Goal: Find specific page/section: Find specific page/section

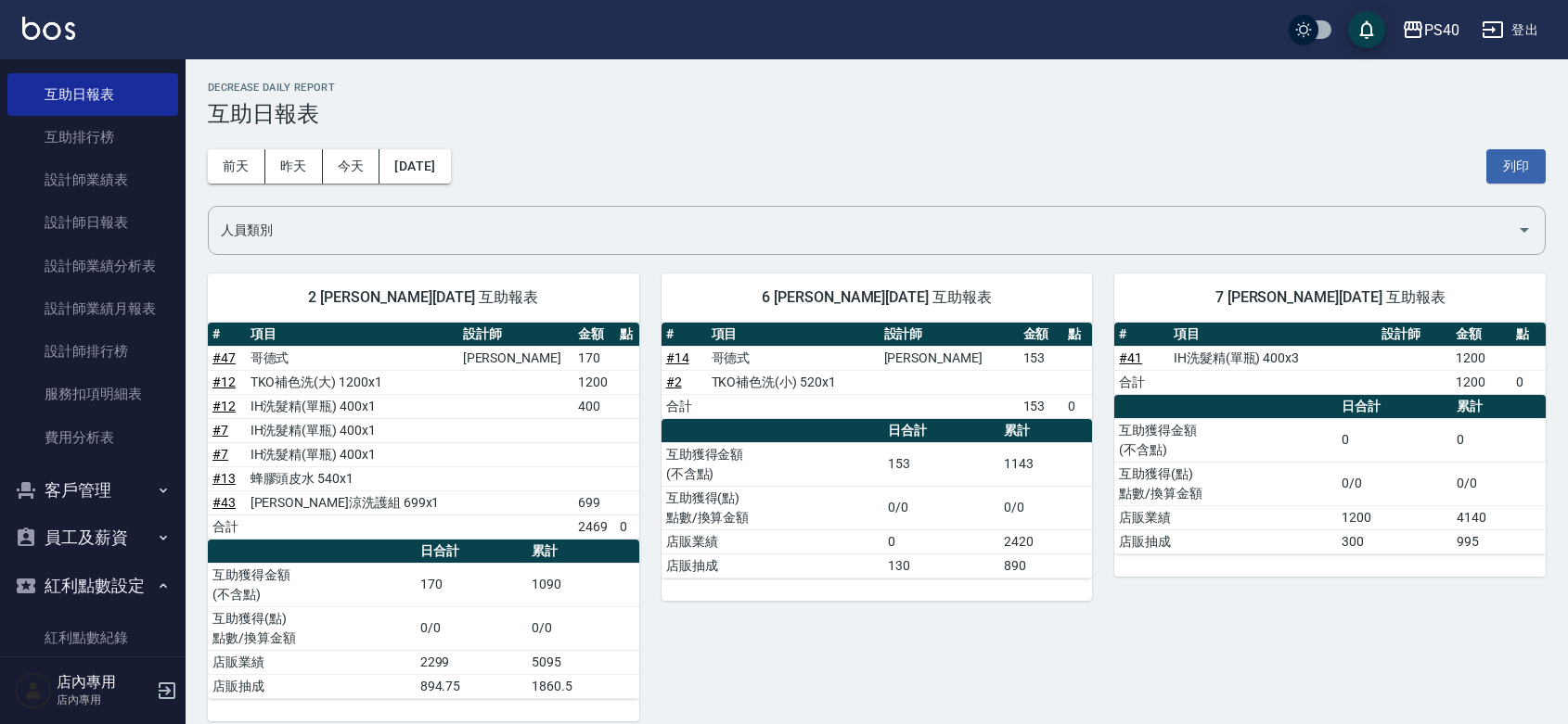
click at [574, 409] on td "400" at bounding box center [594, 406] width 42 height 24
click at [574, 402] on td "400" at bounding box center [594, 406] width 42 height 24
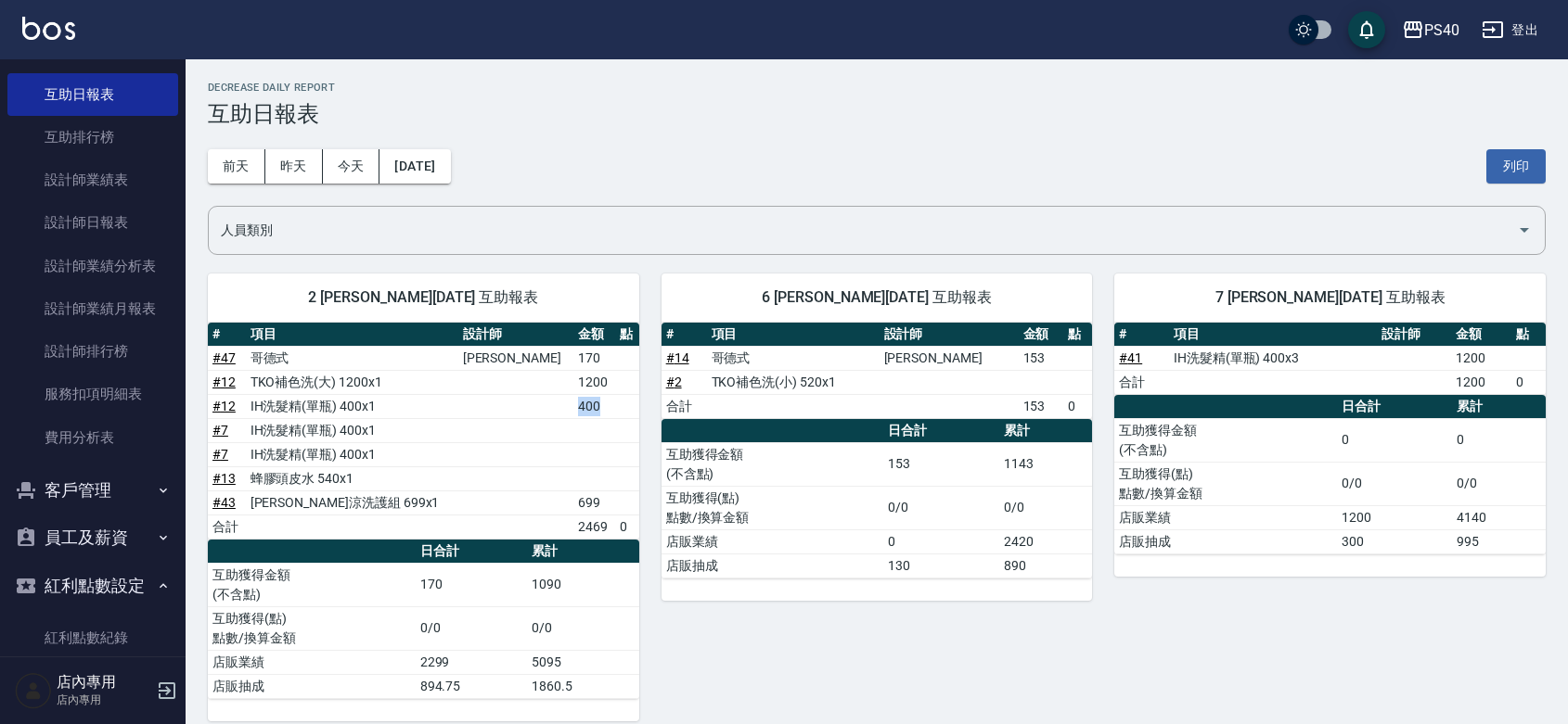
drag, startPoint x: 567, startPoint y: 402, endPoint x: 564, endPoint y: 387, distance: 15.3
click at [574, 399] on td "400" at bounding box center [594, 406] width 42 height 24
click at [574, 387] on td "1200" at bounding box center [594, 382] width 42 height 24
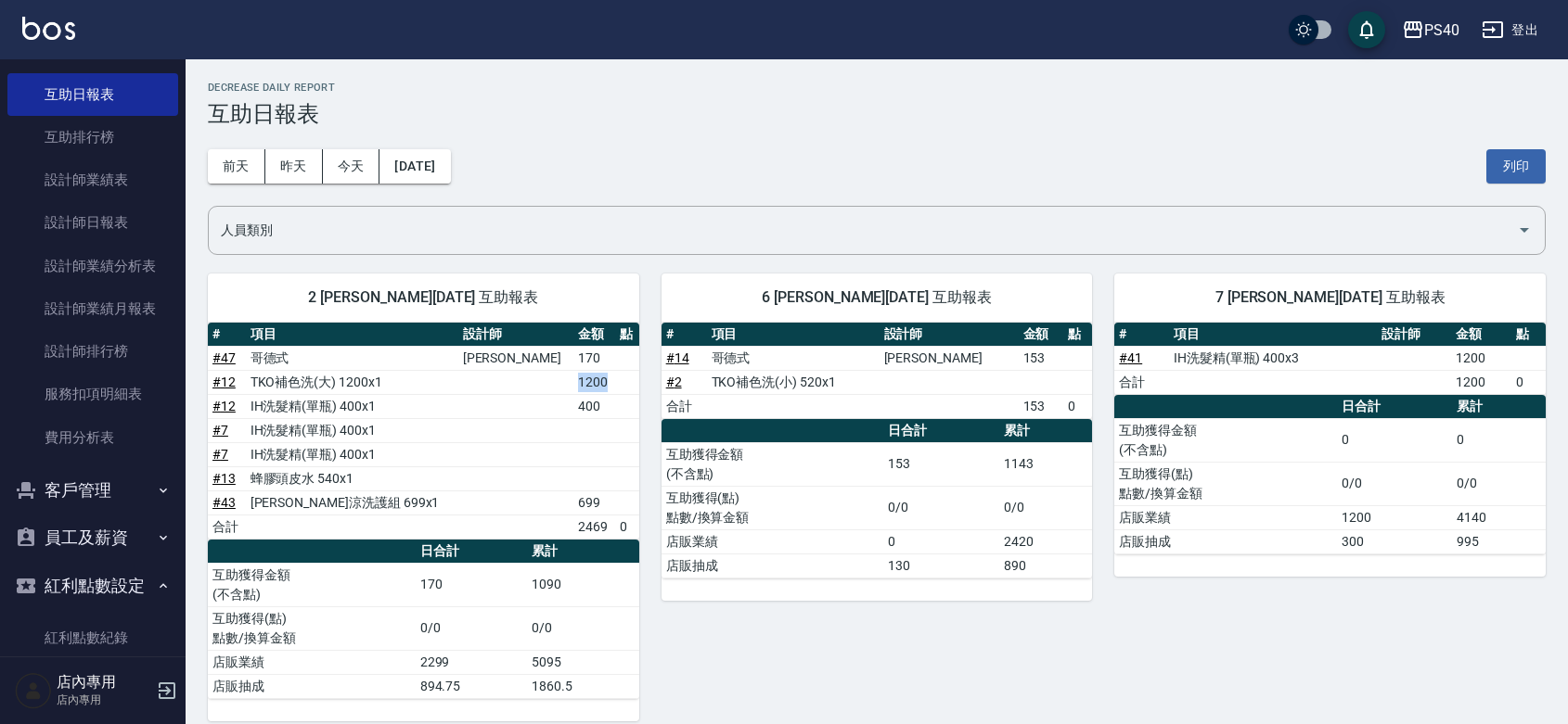
click at [574, 387] on td "1200" at bounding box center [594, 382] width 42 height 24
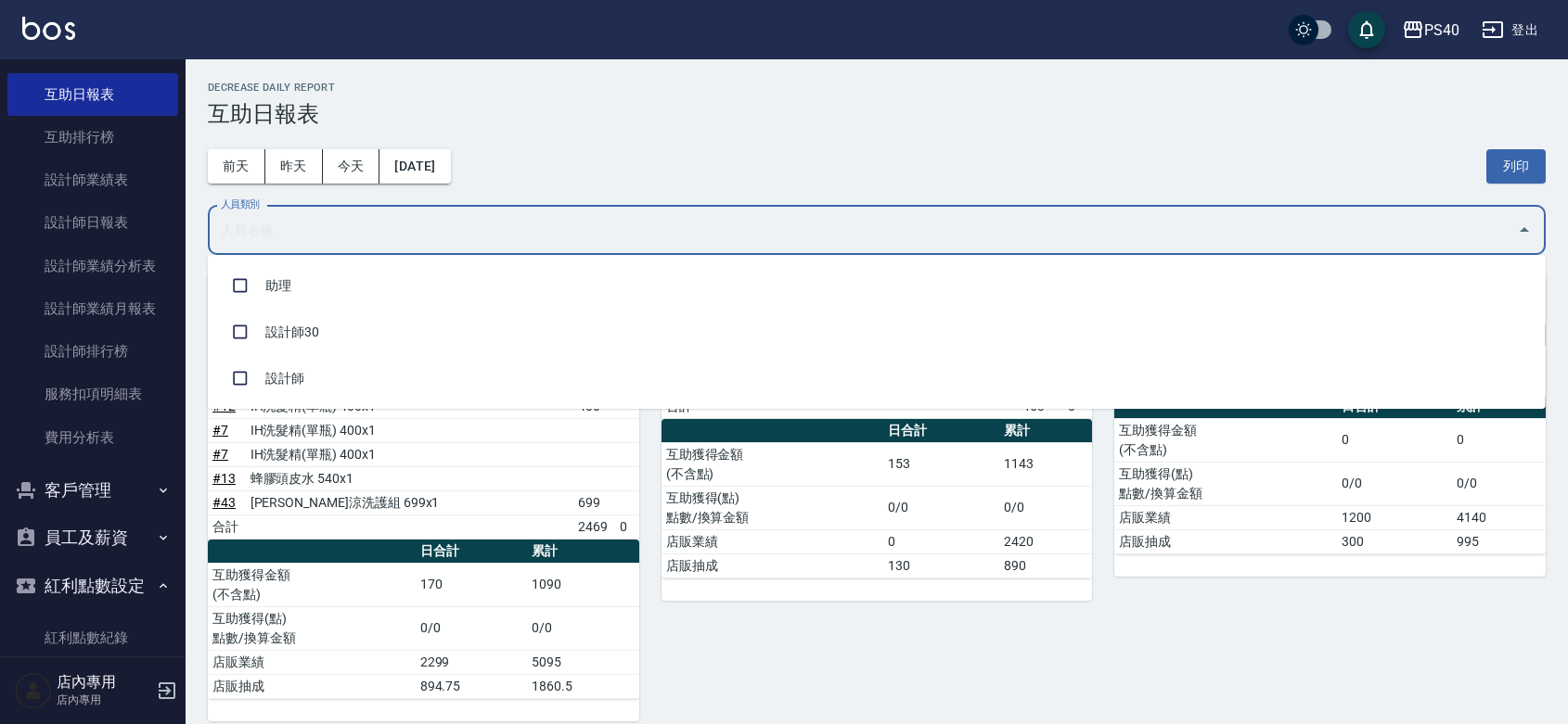
drag, startPoint x: 757, startPoint y: 234, endPoint x: 473, endPoint y: 2, distance: 366.7
click at [737, 215] on input "人員類別" at bounding box center [863, 230] width 1293 height 33
